Goal: Register for event/course

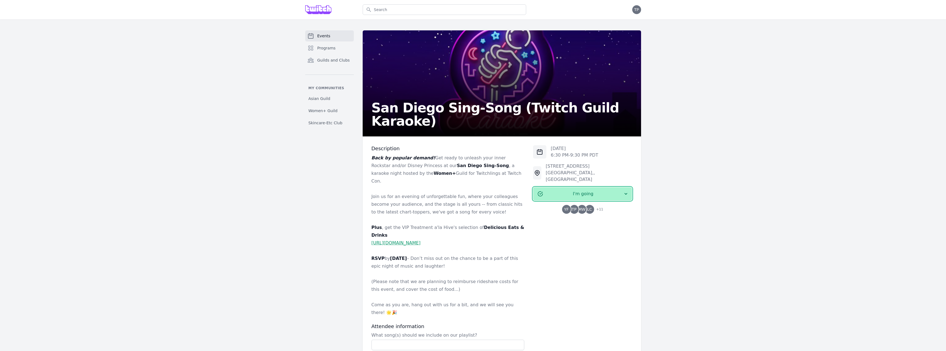
click at [606, 197] on span "I'm going" at bounding box center [583, 194] width 80 height 7
click at [589, 214] on link "I'm going" at bounding box center [582, 209] width 99 height 10
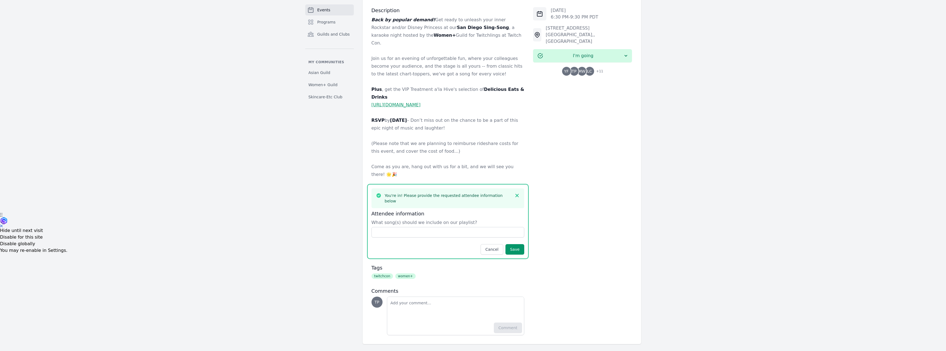
scroll to position [143, 0]
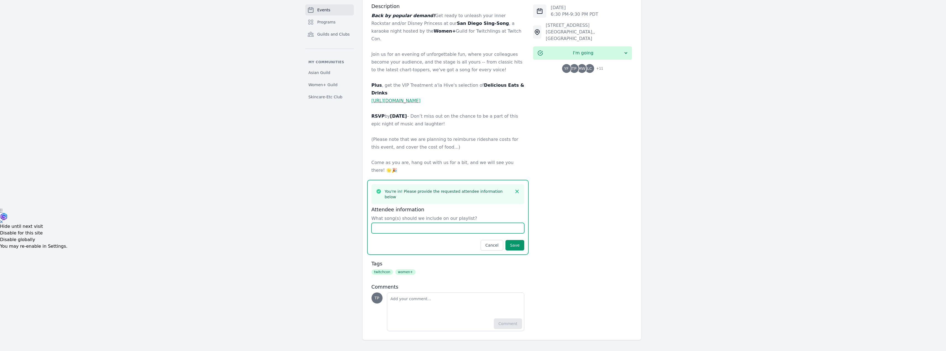
click at [375, 223] on input "What song(s) should we include on our playlist?" at bounding box center [447, 228] width 153 height 10
paste input "When I Kissed the Teacher"
paste input "Andante, andante"
drag, startPoint x: 417, startPoint y: 220, endPoint x: 429, endPoint y: 220, distance: 12.4
click at [429, 223] on input "When I Kissed the Teacher (ABBA), Andante, andante" at bounding box center [447, 228] width 153 height 10
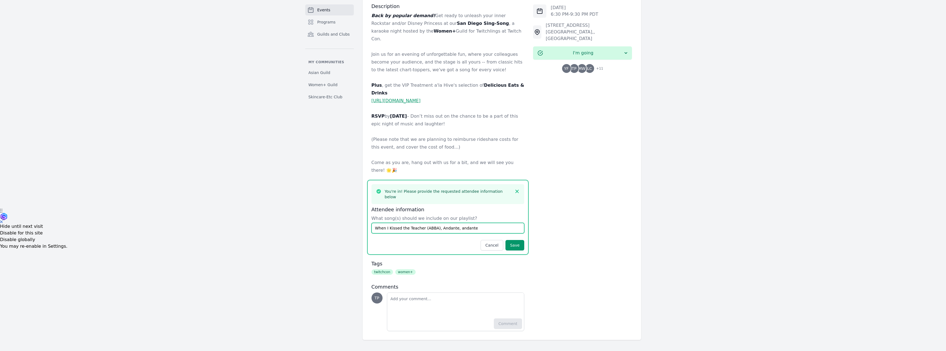
click at [469, 223] on input "When I Kissed the Teacher (ABBA), Andante, andante" at bounding box center [447, 228] width 153 height 10
paste input "(ABBA)"
paste input "Lover Girl"
paste input "Laufey"
click at [518, 223] on input "When I Kissed the Teacher (ABBA), Andante, andante (ABBA), Lover Girl ([PERSON_…" at bounding box center [447, 228] width 153 height 10
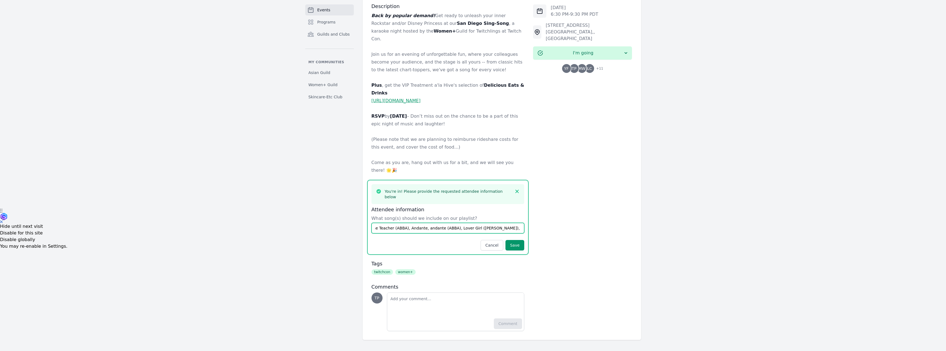
scroll to position [0, 0]
click at [522, 223] on input "When I Kissed the Teacher (ABBA), Andante, andante (ABBA), Lover Girl ([PERSON_…" at bounding box center [447, 228] width 153 height 10
type input "When I Kissed the Teacher (ABBA), Andante, andante (ABBA), Lover Girl ([PERSON_…"
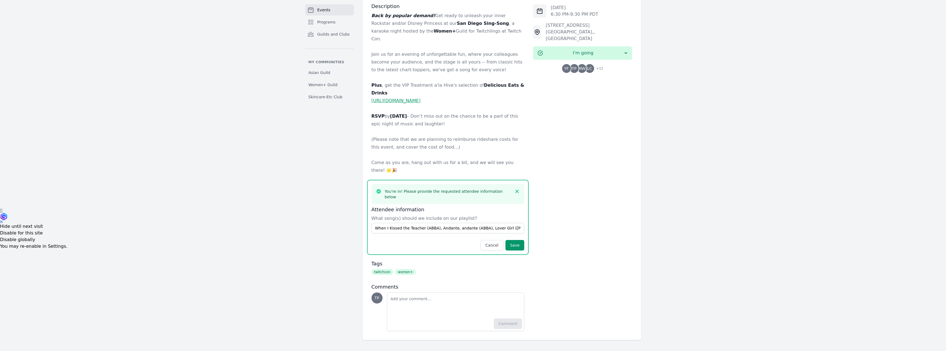
click at [551, 214] on div "[DATE] 6:30 PM - 9:30 PM PDT [STREET_ADDRESS] I'm going YF TP MW LC + 11" at bounding box center [582, 167] width 99 height 328
click at [465, 223] on input "When I Kissed the Teacher (ABBA), Andante, andante (ABBA), Lover Girl ([PERSON_…" at bounding box center [447, 228] width 153 height 10
click at [522, 240] on button "Save" at bounding box center [514, 245] width 19 height 10
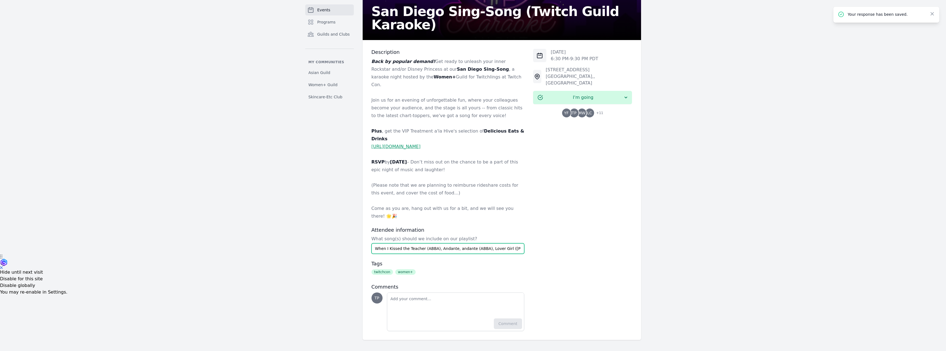
scroll to position [125, 0]
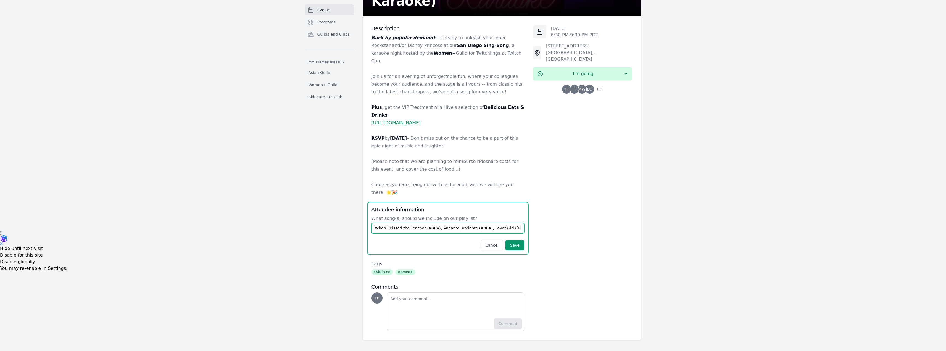
drag, startPoint x: 370, startPoint y: 240, endPoint x: 582, endPoint y: 226, distance: 212.8
click at [581, 226] on div "Description Back by popular demand! Get ready to unleash your inner Rockstar an…" at bounding box center [502, 178] width 278 height 324
click at [402, 223] on input "When I Kissed the Teacher (ABBA), Andante, andante (ABBA), Lover Girl ([PERSON_…" at bounding box center [447, 228] width 153 height 10
click at [502, 223] on input "When I Kissed the Teacher (ABBA), Andante, andante (ABBA), Lover Girl ([PERSON_…" at bounding box center [447, 228] width 153 height 10
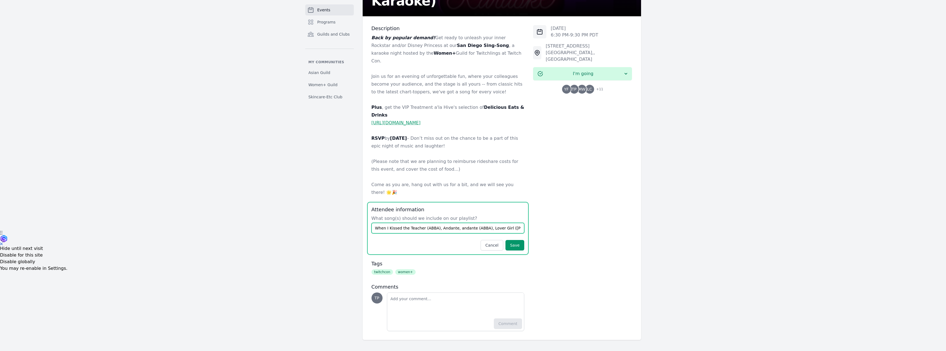
scroll to position [0, 121]
drag, startPoint x: 465, startPoint y: 221, endPoint x: 536, endPoint y: 223, distance: 70.4
click at [534, 223] on div "Description Back by popular demand! Get ready to unleash your inner Rockstar an…" at bounding box center [502, 178] width 278 height 324
